Goal: Check status: Check status

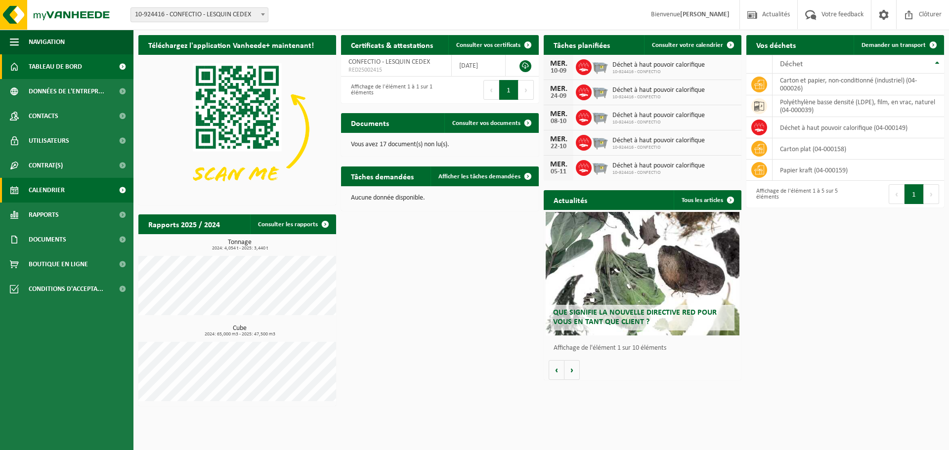
click at [77, 186] on link "Calendrier" at bounding box center [66, 190] width 133 height 25
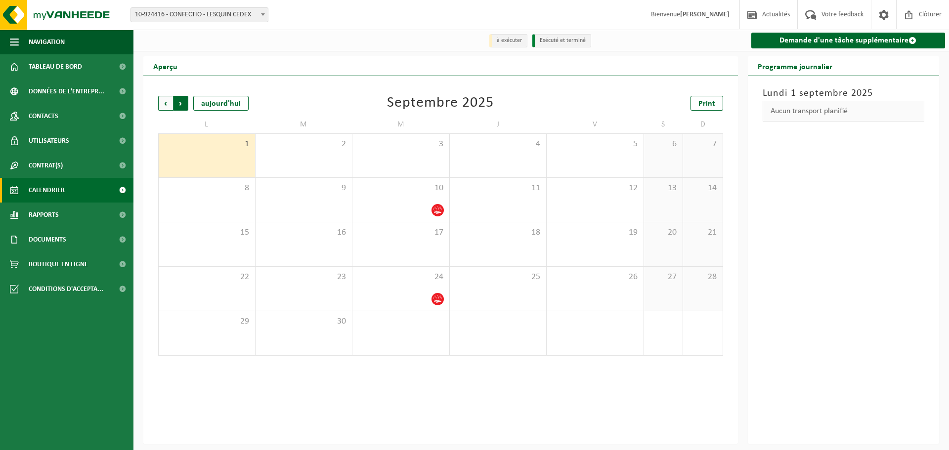
click at [165, 104] on span "Précédent" at bounding box center [165, 103] width 15 height 15
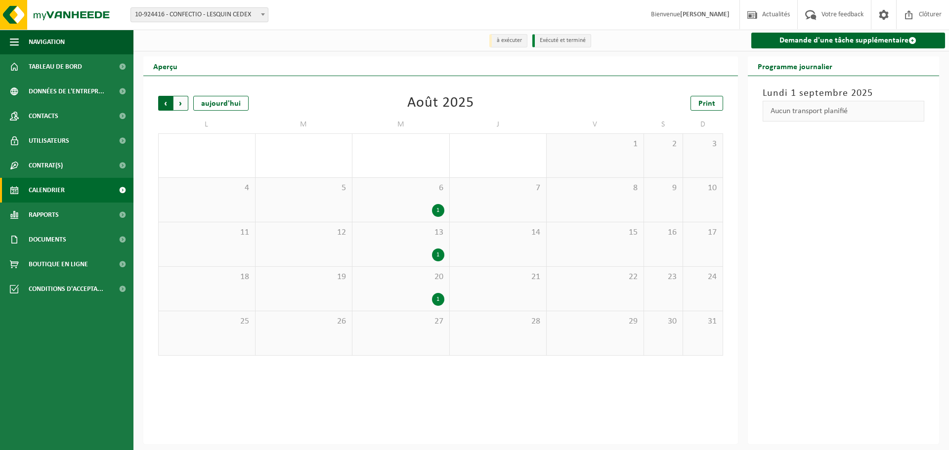
click at [183, 107] on span "Suivant" at bounding box center [181, 103] width 15 height 15
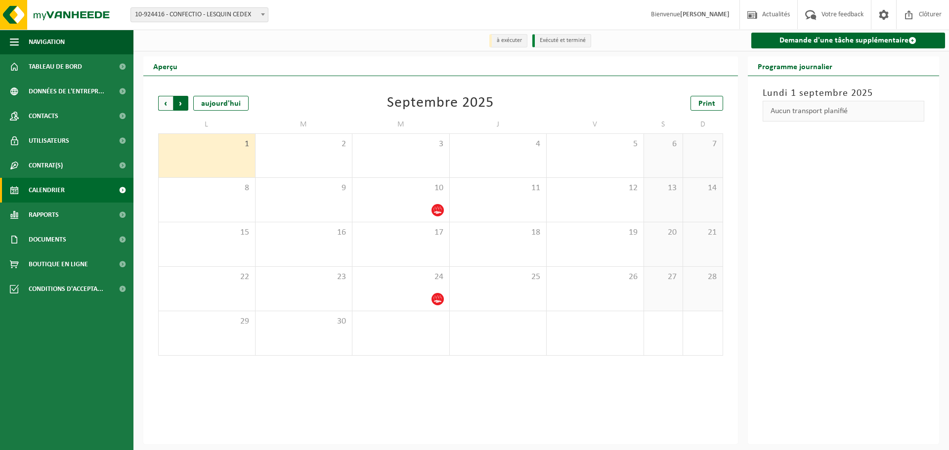
click at [167, 107] on span "Précédent" at bounding box center [165, 103] width 15 height 15
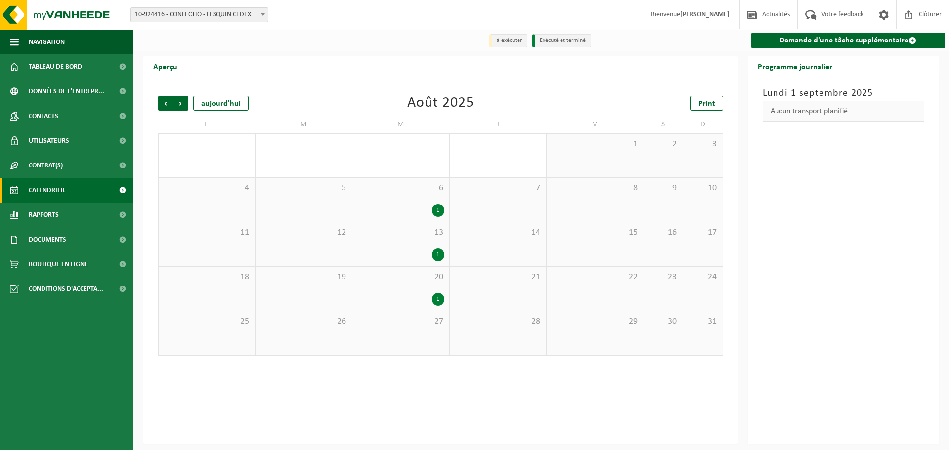
click at [390, 281] on span "20" at bounding box center [400, 277] width 87 height 11
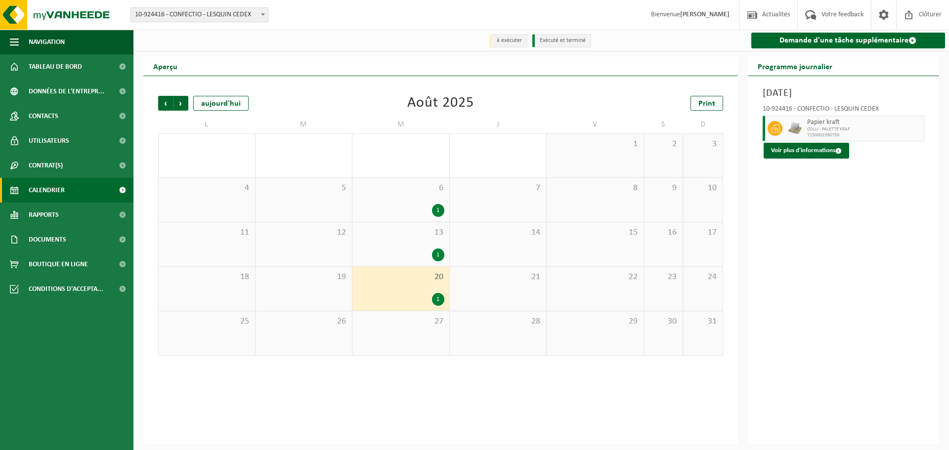
click at [392, 250] on div "1" at bounding box center [400, 255] width 87 height 13
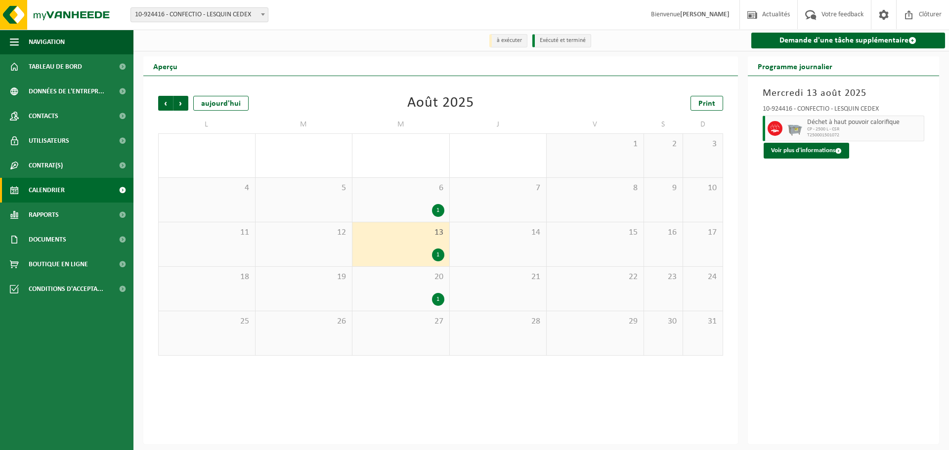
click at [404, 333] on div "27" at bounding box center [400, 333] width 97 height 44
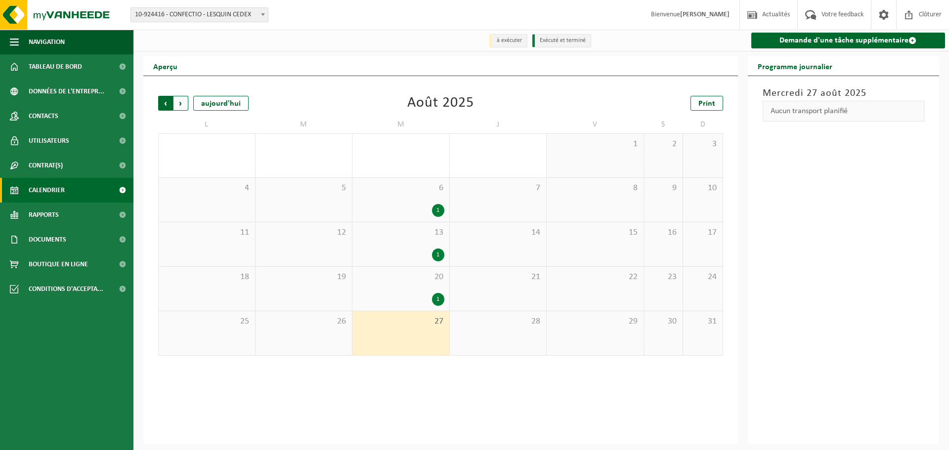
click at [183, 104] on span "Suivant" at bounding box center [181, 103] width 15 height 15
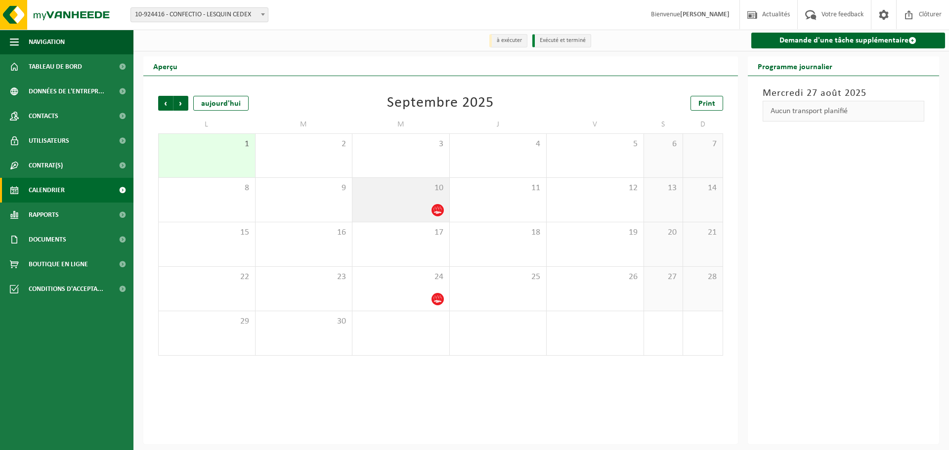
click at [401, 209] on div at bounding box center [400, 210] width 87 height 13
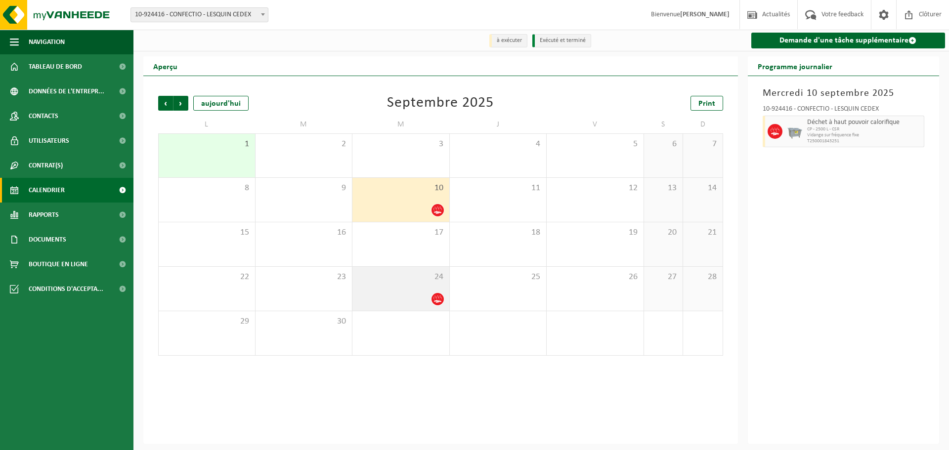
click at [401, 299] on div at bounding box center [400, 299] width 87 height 13
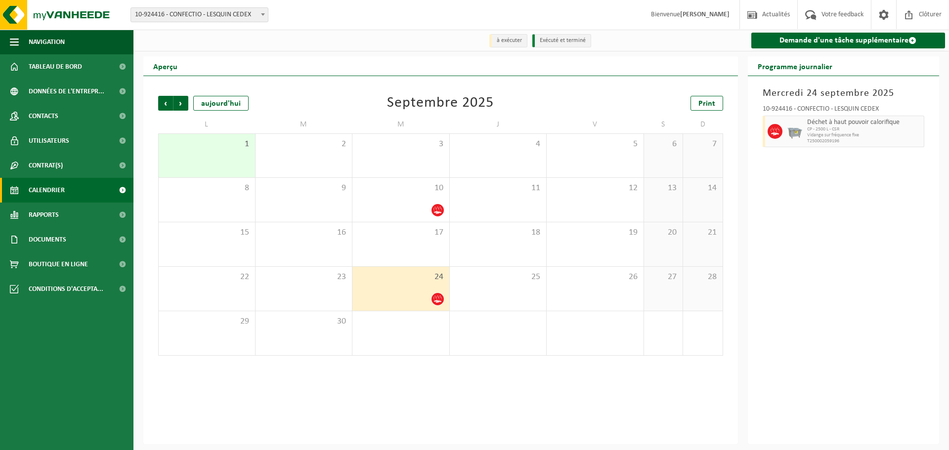
click at [506, 99] on div "Précédent Suivant [DATE] [DATE] Print" at bounding box center [440, 103] width 565 height 15
click at [166, 107] on span "Précédent" at bounding box center [165, 103] width 15 height 15
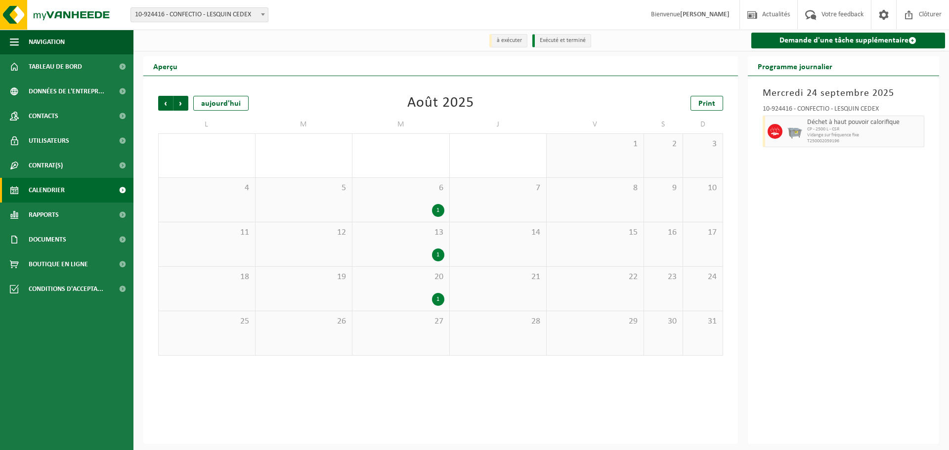
click at [415, 251] on div "1" at bounding box center [400, 255] width 87 height 13
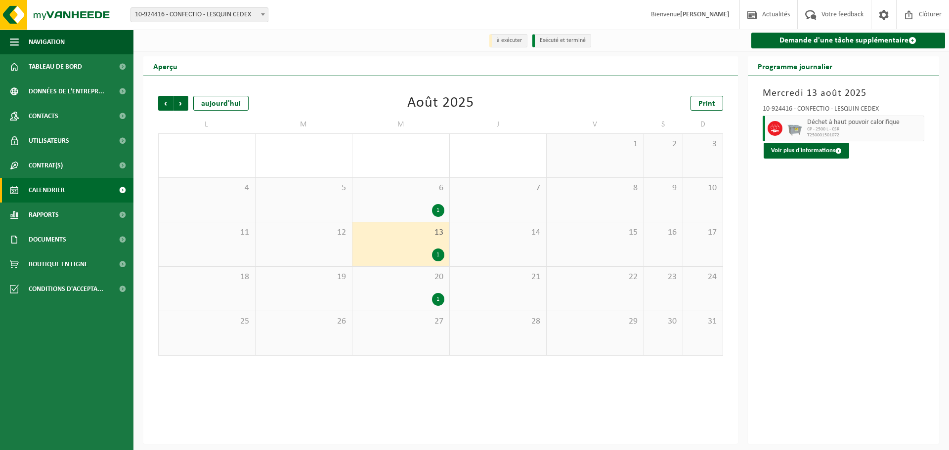
click at [417, 323] on span "27" at bounding box center [400, 321] width 87 height 11
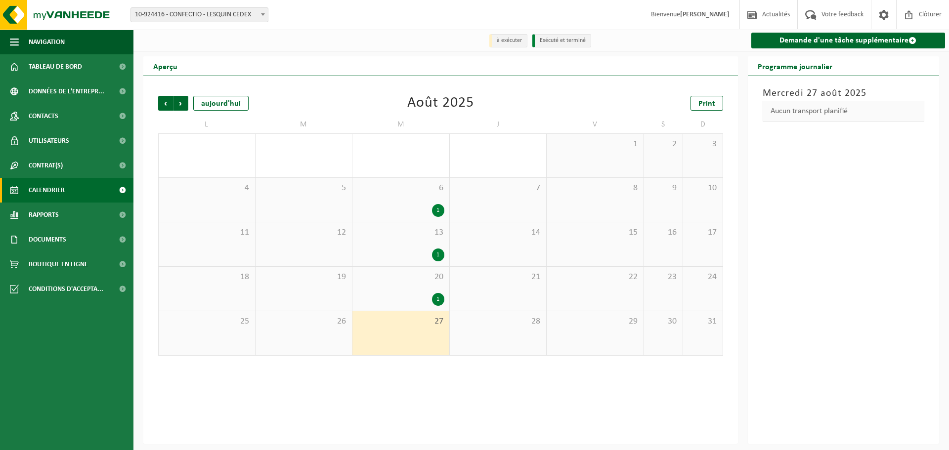
click at [425, 251] on div "1" at bounding box center [400, 255] width 87 height 13
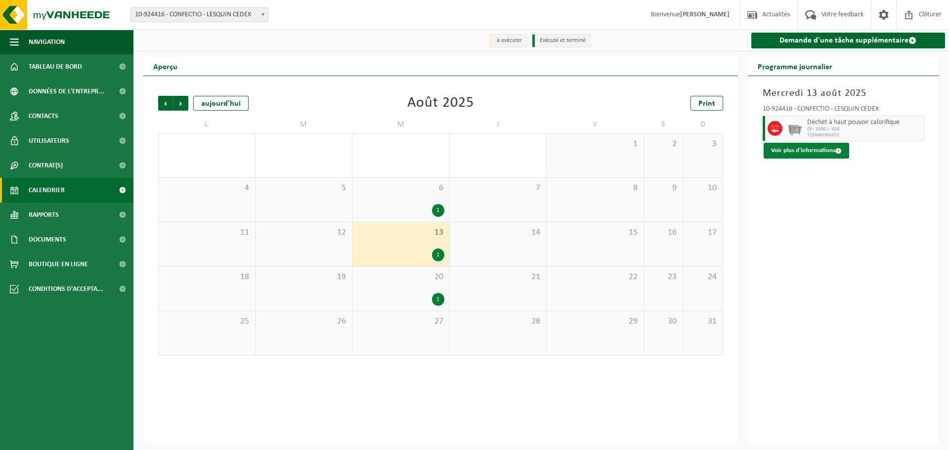
click at [815, 149] on button "Voir plus d'informations" at bounding box center [807, 151] width 86 height 16
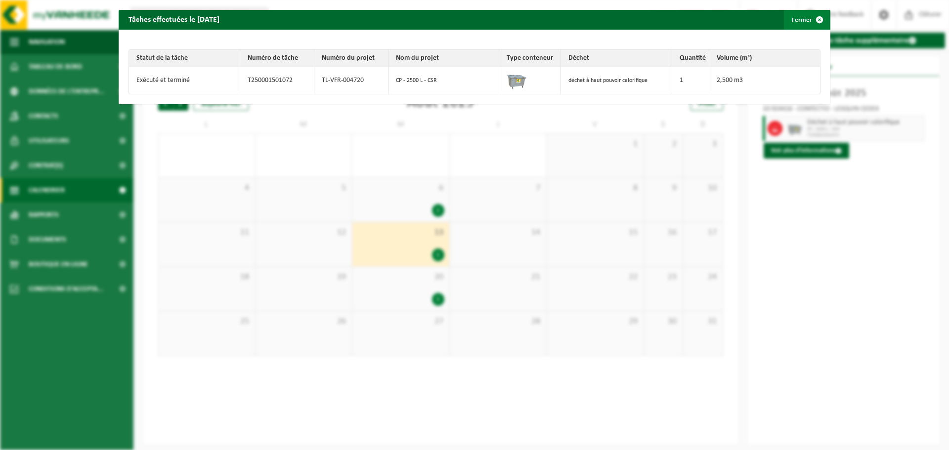
click at [814, 16] on span "button" at bounding box center [820, 20] width 20 height 20
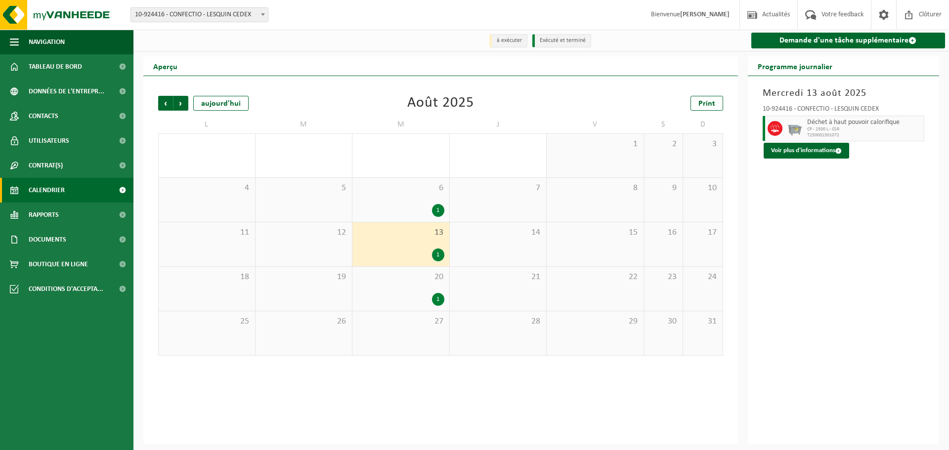
click at [428, 340] on div "27" at bounding box center [400, 333] width 97 height 44
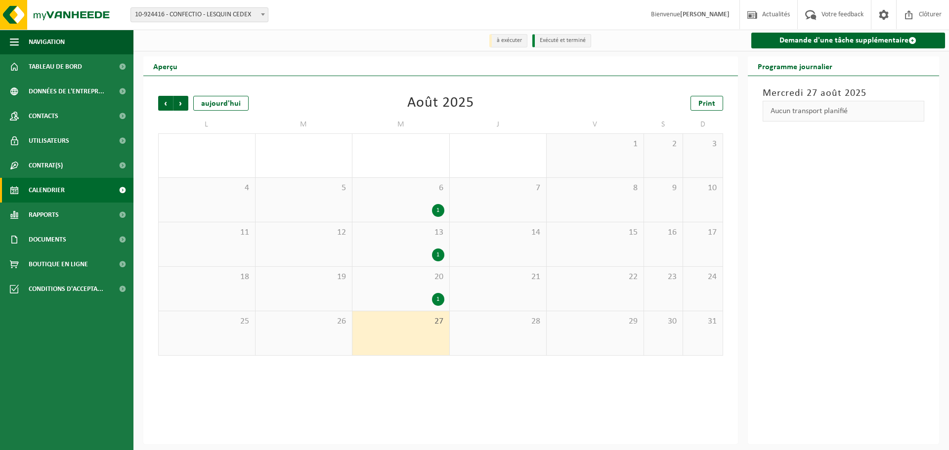
click at [428, 371] on div "Précédent Suivant [DATE] [DATE] Print L M M J V S D 28 29 30 31 1 2 3 4 5 6 1 7…" at bounding box center [440, 260] width 595 height 368
click at [503, 369] on div "Précédent Suivant [DATE] [DATE] Print L M M J V S D 28 29 30 31 1 2 3 4 5 6 1 7…" at bounding box center [440, 260] width 595 height 368
click at [809, 239] on div "[DATE] Aucun transport planifié" at bounding box center [844, 260] width 192 height 368
click at [446, 106] on div "Août 2025" at bounding box center [440, 103] width 67 height 15
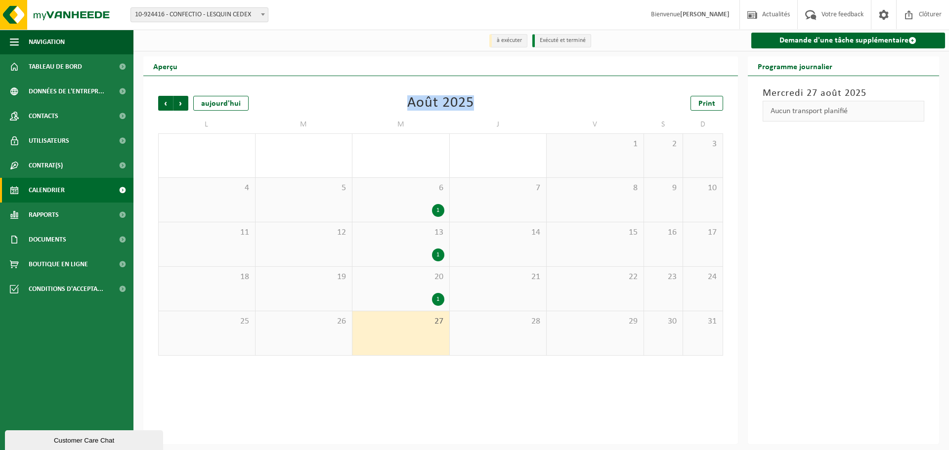
click at [446, 106] on div "Août 2025" at bounding box center [440, 103] width 67 height 15
click at [468, 102] on div "Août 2025" at bounding box center [440, 103] width 67 height 15
drag, startPoint x: 406, startPoint y: 100, endPoint x: 475, endPoint y: 99, distance: 68.7
click at [475, 99] on div "Précédent Suivant [DATE] [DATE] Print" at bounding box center [440, 103] width 565 height 15
click at [476, 99] on div "Précédent Suivant [DATE] [DATE] Print" at bounding box center [440, 103] width 565 height 15
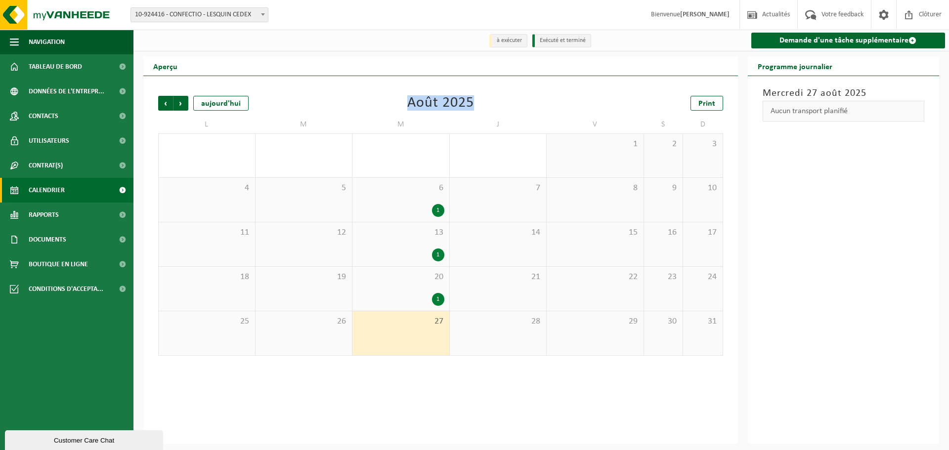
drag, startPoint x: 395, startPoint y: 102, endPoint x: 501, endPoint y: 99, distance: 105.3
click at [501, 99] on div "Précédent Suivant [DATE] [DATE] Print" at bounding box center [440, 103] width 565 height 15
click at [497, 107] on div "Précédent Suivant [DATE] [DATE] Print" at bounding box center [440, 103] width 565 height 15
click at [165, 101] on span "Précédent" at bounding box center [165, 103] width 15 height 15
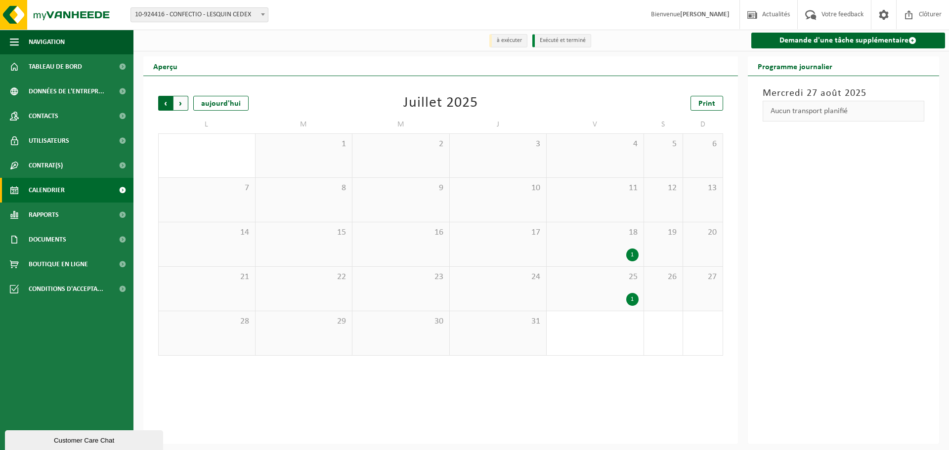
click at [177, 103] on span "Suivant" at bounding box center [181, 103] width 15 height 15
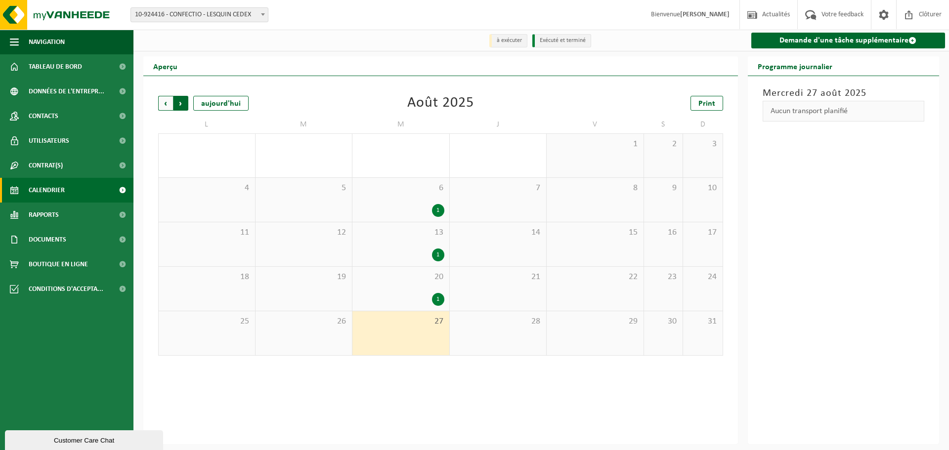
click at [161, 103] on span "Précédent" at bounding box center [165, 103] width 15 height 15
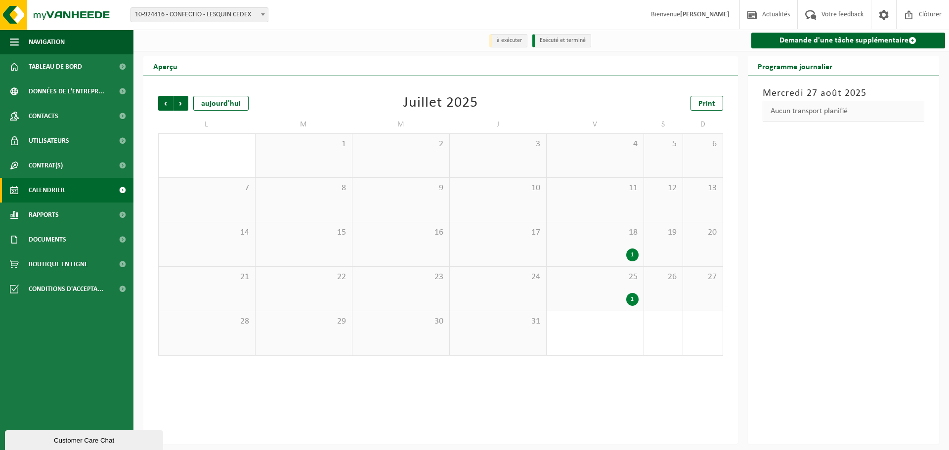
click at [596, 287] on div "25 1" at bounding box center [595, 289] width 97 height 44
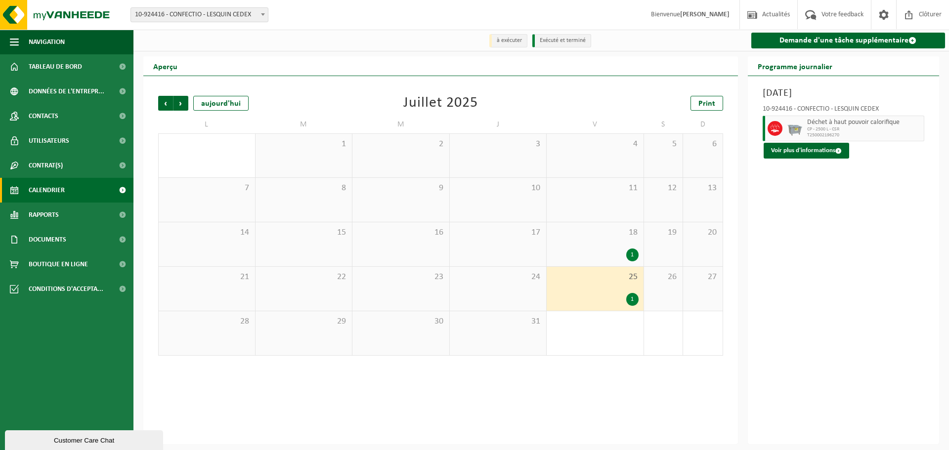
click at [602, 249] on div "18 1" at bounding box center [595, 244] width 97 height 44
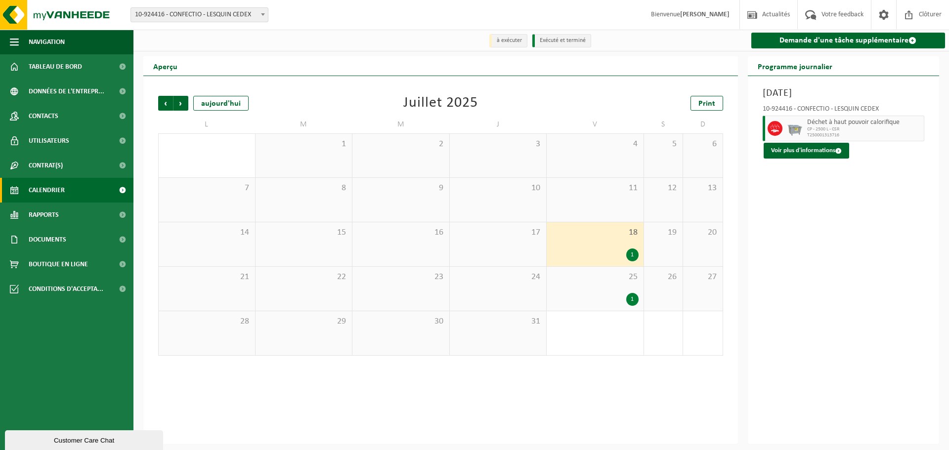
click at [415, 283] on span "23" at bounding box center [400, 277] width 87 height 11
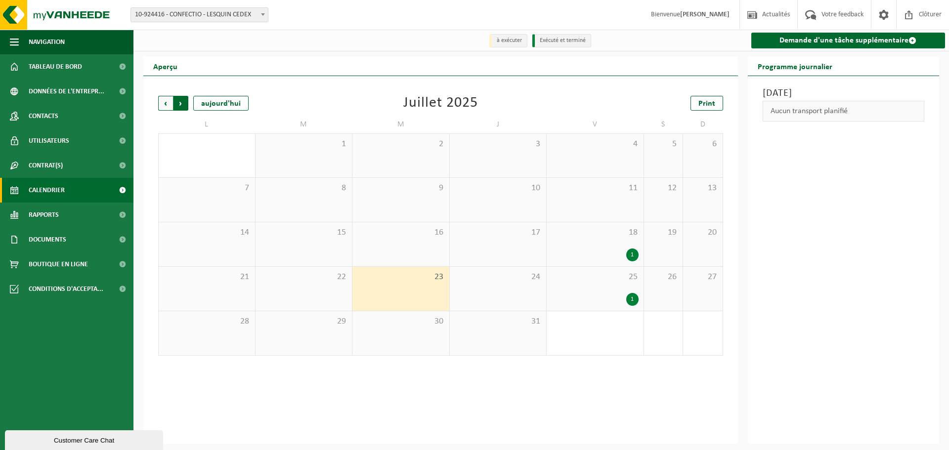
click at [164, 103] on span "Précédent" at bounding box center [165, 103] width 15 height 15
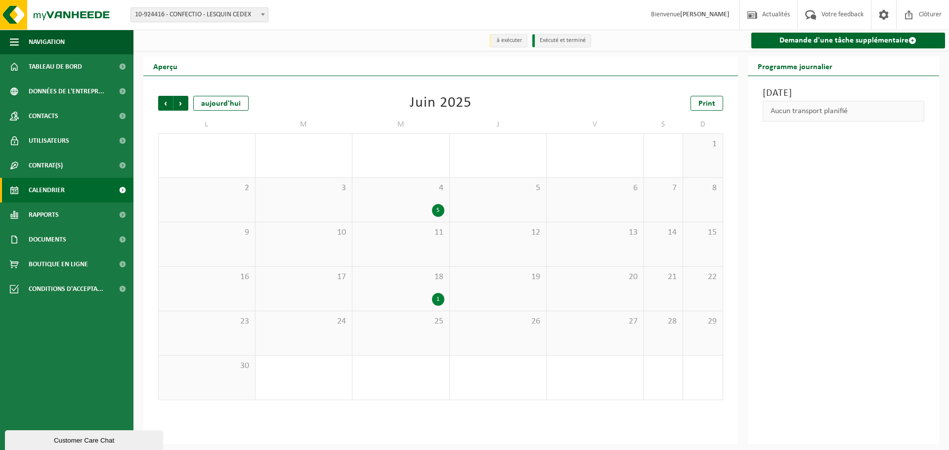
click at [416, 295] on div "1" at bounding box center [400, 299] width 87 height 13
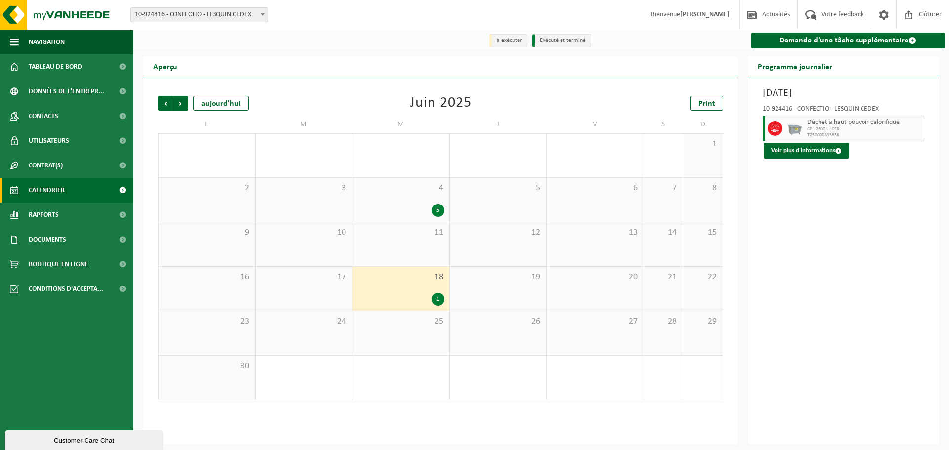
click at [406, 354] on div "25" at bounding box center [400, 333] width 97 height 44
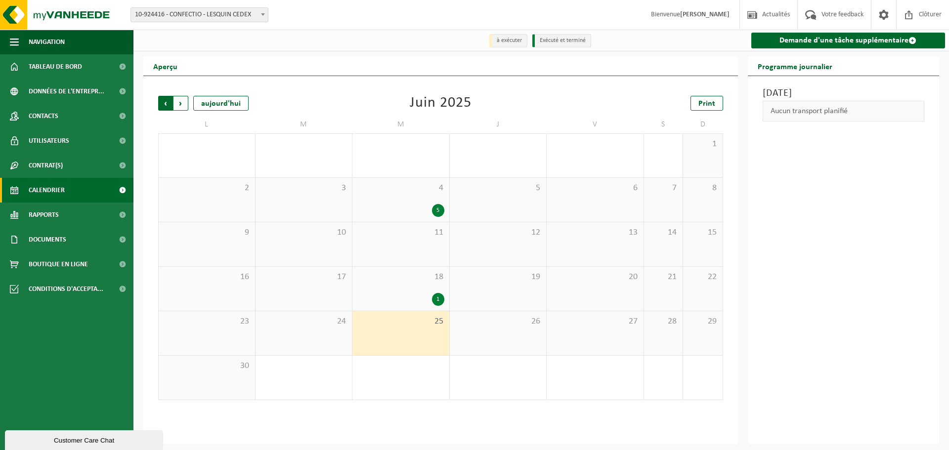
click at [174, 105] on span "Suivant" at bounding box center [181, 103] width 15 height 15
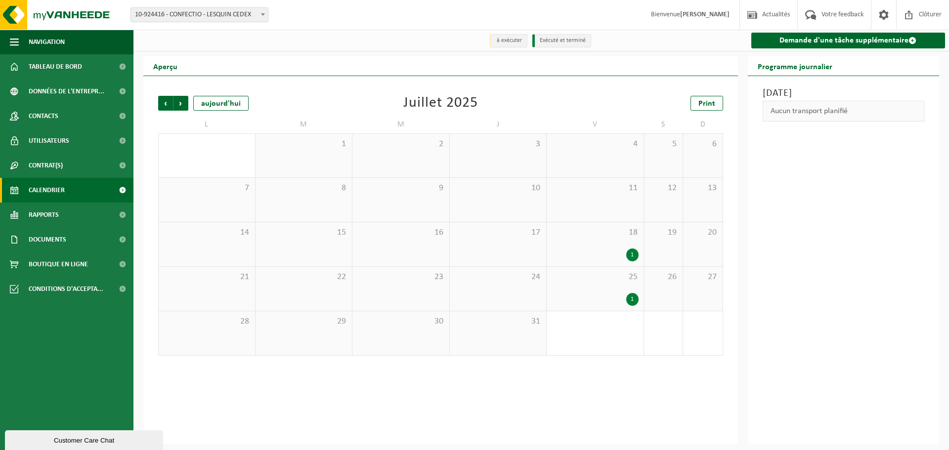
click at [404, 246] on div "16" at bounding box center [400, 244] width 97 height 44
click at [402, 326] on span "30" at bounding box center [400, 321] width 87 height 11
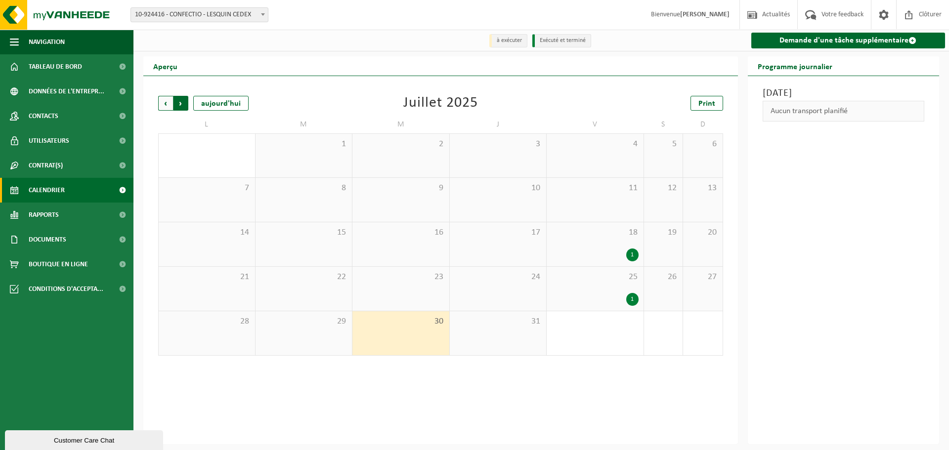
click at [168, 102] on span "Précédent" at bounding box center [165, 103] width 15 height 15
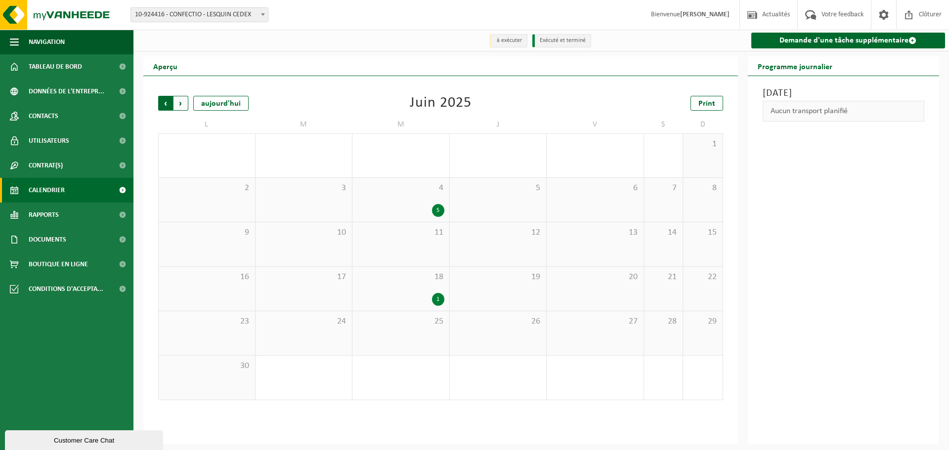
click at [179, 102] on span "Suivant" at bounding box center [181, 103] width 15 height 15
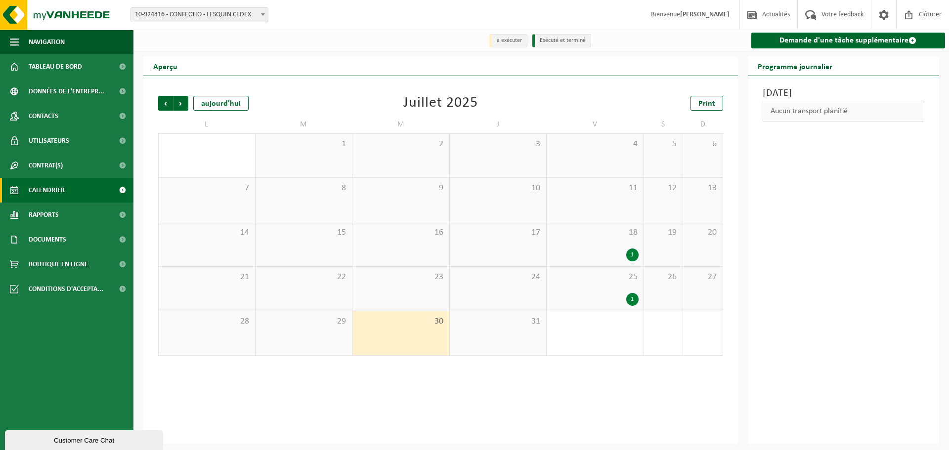
click at [408, 159] on div "2" at bounding box center [400, 156] width 97 height 44
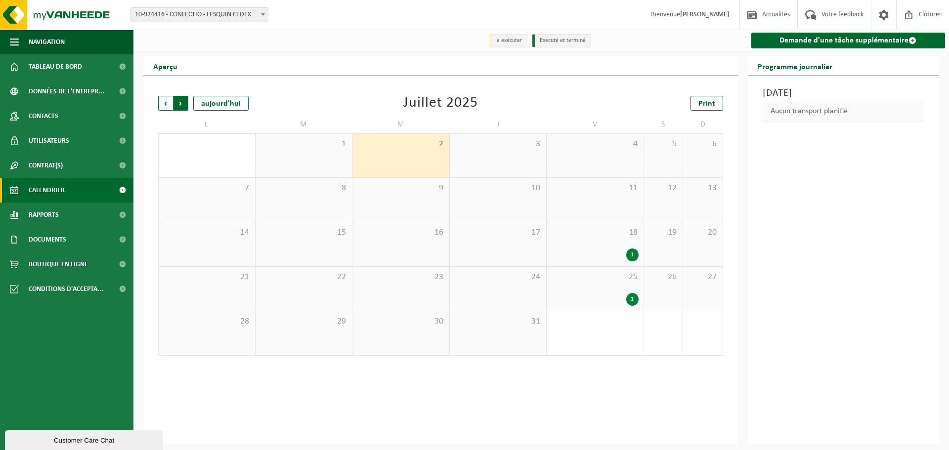
click at [172, 110] on span "Précédent" at bounding box center [165, 103] width 15 height 15
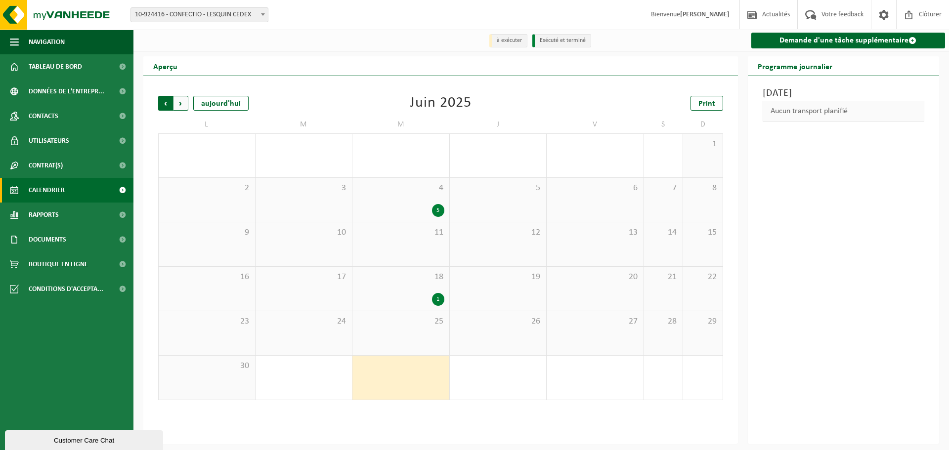
click at [182, 104] on span "Suivant" at bounding box center [181, 103] width 15 height 15
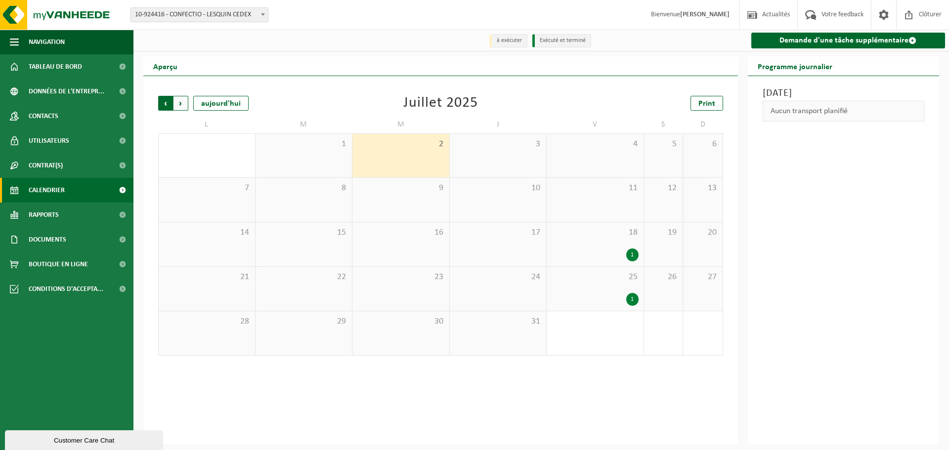
click at [181, 110] on span "Suivant" at bounding box center [181, 103] width 15 height 15
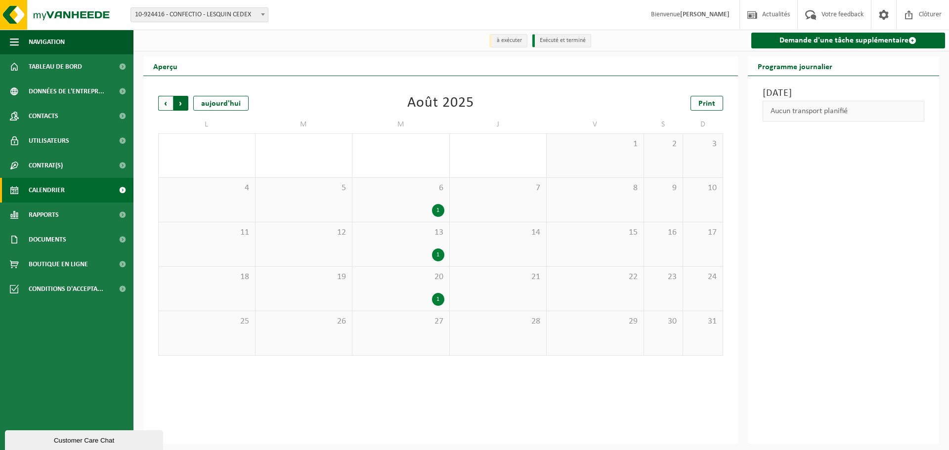
click at [161, 109] on span "Précédent" at bounding box center [165, 103] width 15 height 15
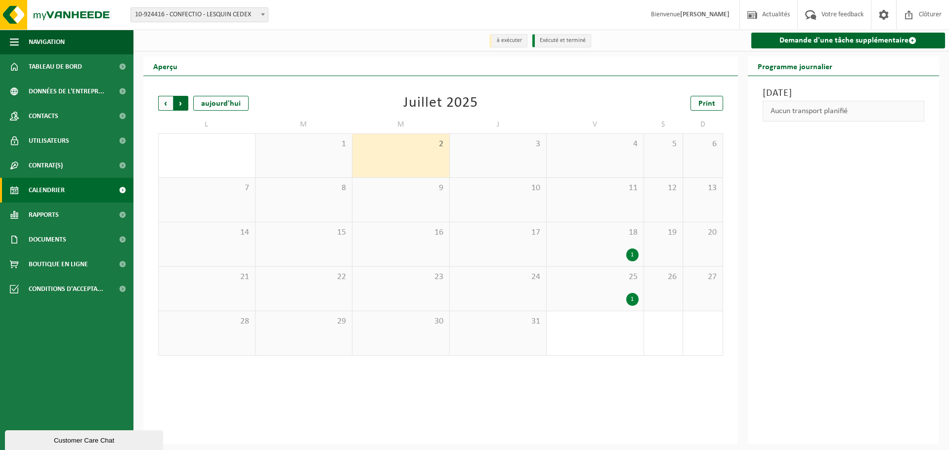
click at [165, 108] on span "Précédent" at bounding box center [165, 103] width 15 height 15
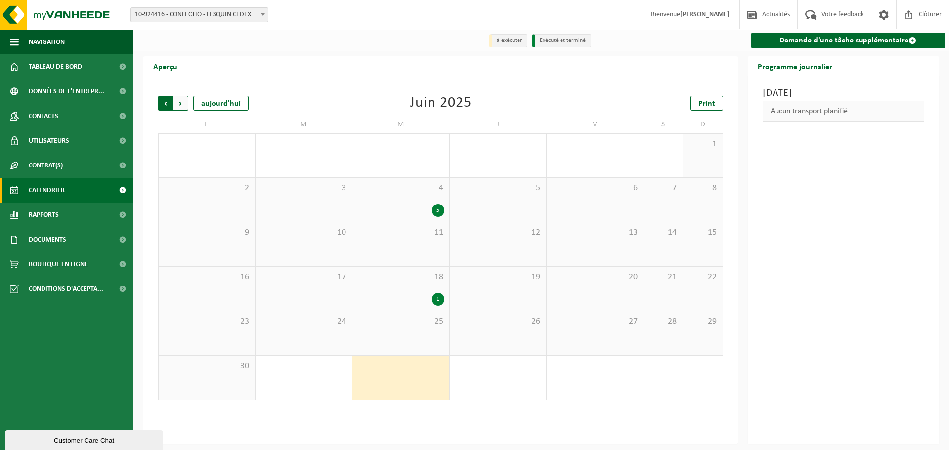
click at [181, 106] on span "Suivant" at bounding box center [181, 103] width 15 height 15
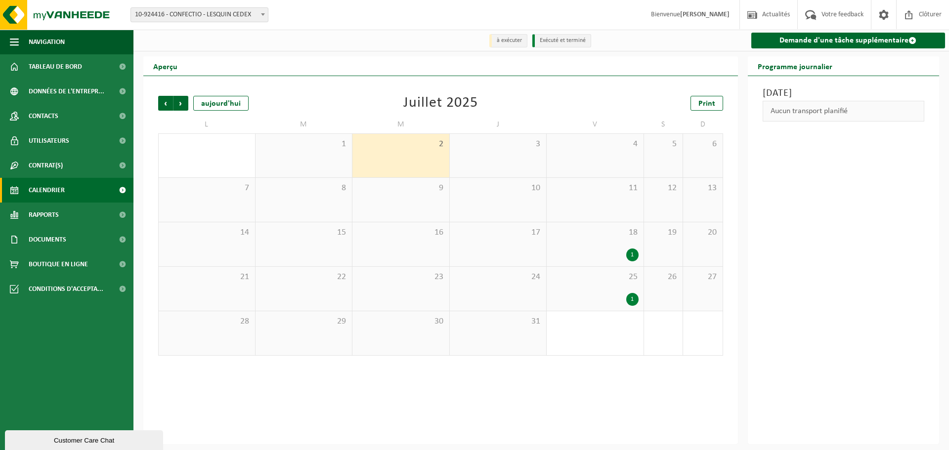
click at [757, 327] on div "[DATE] Aucun transport planifié" at bounding box center [844, 260] width 192 height 368
click at [862, 220] on div "[DATE] Aucun transport planifié" at bounding box center [844, 260] width 192 height 368
drag, startPoint x: 853, startPoint y: 66, endPoint x: 826, endPoint y: 67, distance: 27.7
click at [822, 68] on div "Programme journalier" at bounding box center [844, 66] width 192 height 20
click at [829, 67] on h2 "Programme journalier" at bounding box center [795, 65] width 94 height 19
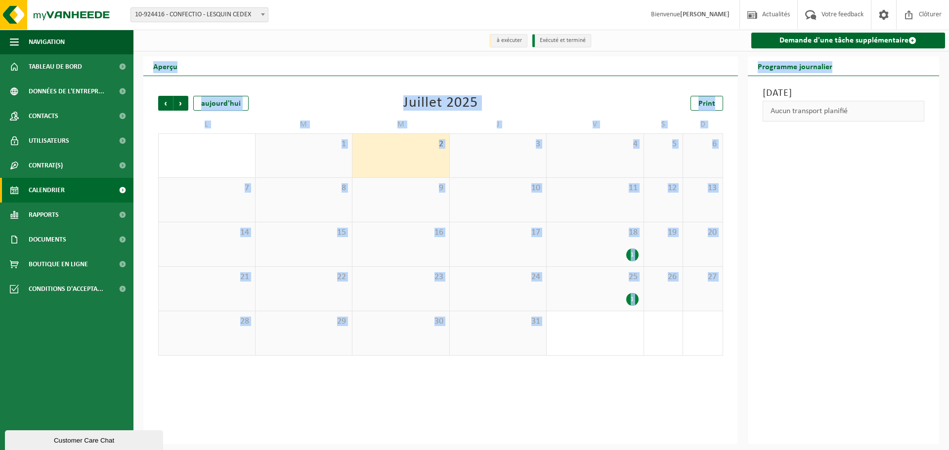
drag, startPoint x: 830, startPoint y: 67, endPoint x: 740, endPoint y: 64, distance: 90.0
click at [740, 64] on div "Aperçu Précédent Suivant [DATE] [DATE] Print L M M J V S D 30 1 2 3 4 5 6 7 8 9…" at bounding box center [541, 250] width 806 height 388
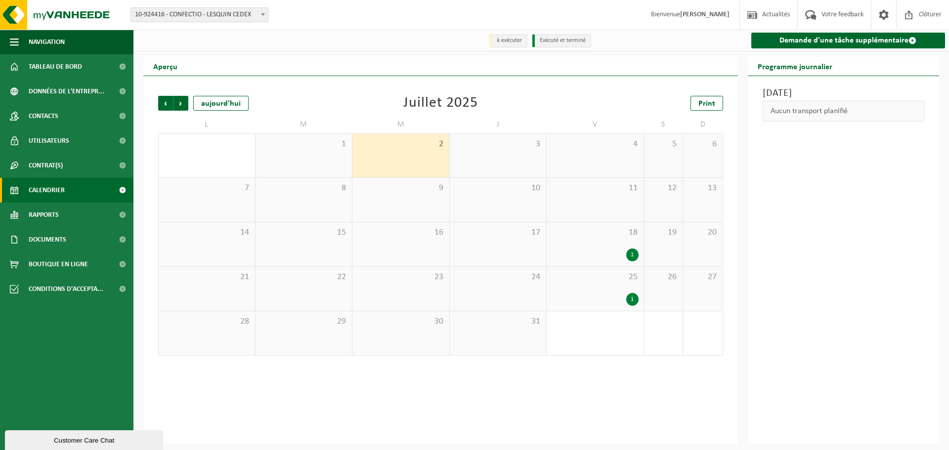
click at [769, 235] on div "[DATE] Aucun transport planifié" at bounding box center [844, 260] width 192 height 368
click at [181, 104] on span "Suivant" at bounding box center [181, 103] width 15 height 15
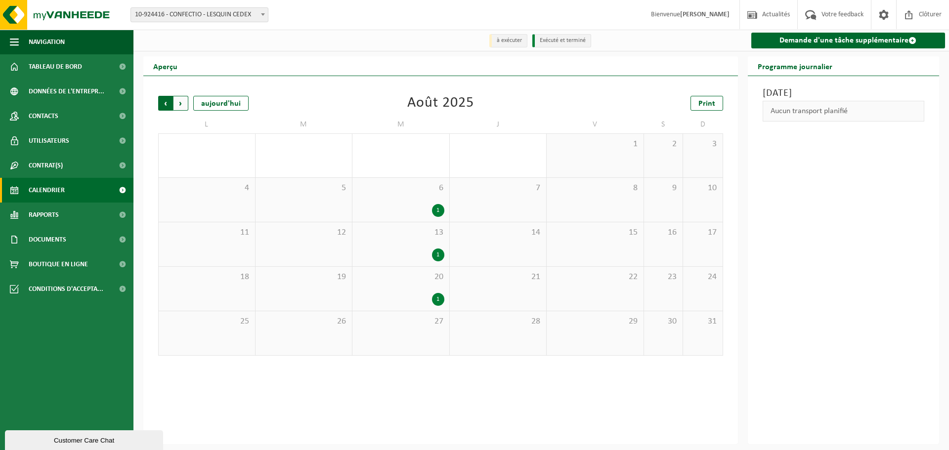
click at [183, 102] on span "Suivant" at bounding box center [181, 103] width 15 height 15
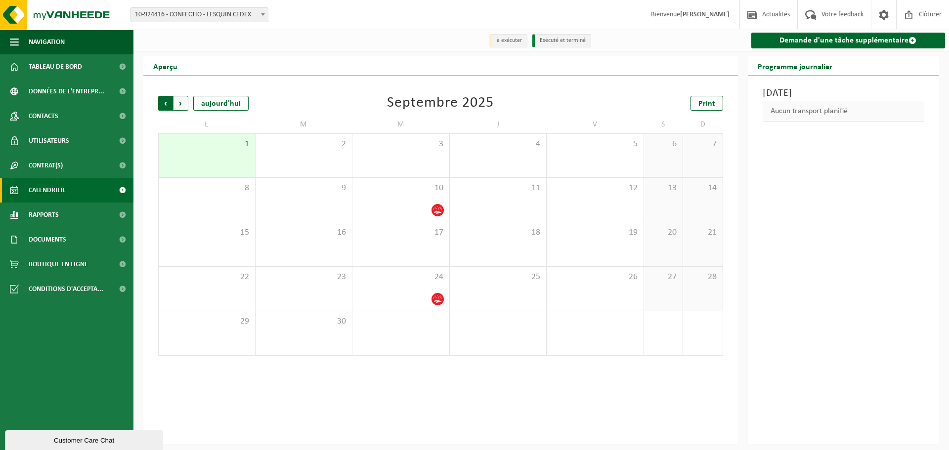
click at [183, 104] on span "Suivant" at bounding box center [181, 103] width 15 height 15
click at [186, 104] on span "Suivant" at bounding box center [181, 103] width 15 height 15
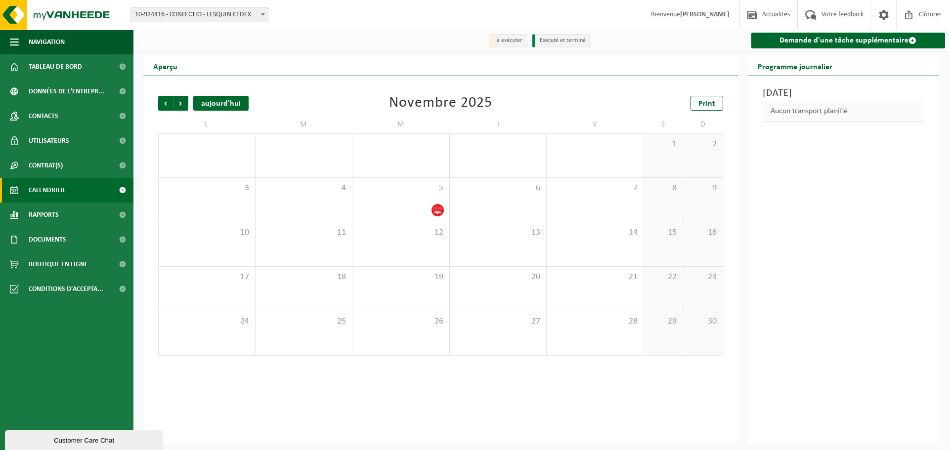
click at [210, 102] on div "aujourd'hui" at bounding box center [220, 103] width 55 height 15
